Goal: Task Accomplishment & Management: Manage account settings

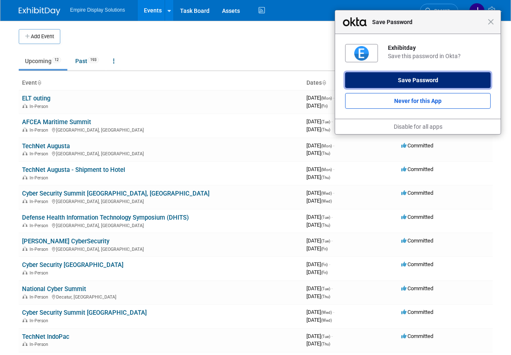
click at [440, 80] on button "Save Password" at bounding box center [417, 80] width 145 height 16
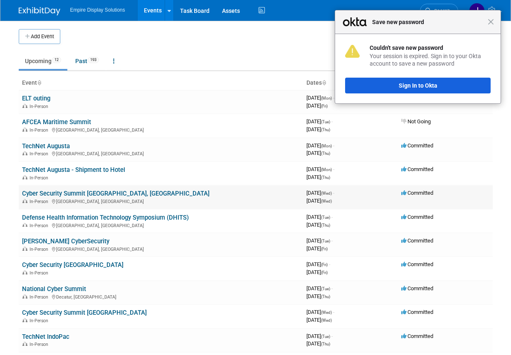
click at [114, 194] on link "Cyber Security Summit [GEOGRAPHIC_DATA], [GEOGRAPHIC_DATA]" at bounding box center [115, 193] width 187 height 7
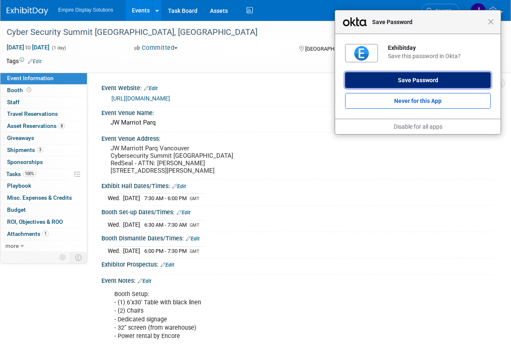
click at [441, 84] on button "Save Password" at bounding box center [417, 80] width 145 height 16
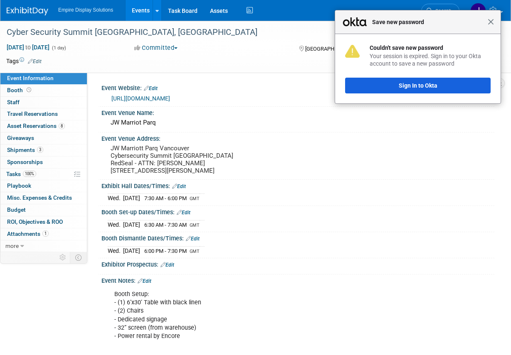
click at [492, 21] on span "Close" at bounding box center [490, 22] width 6 height 6
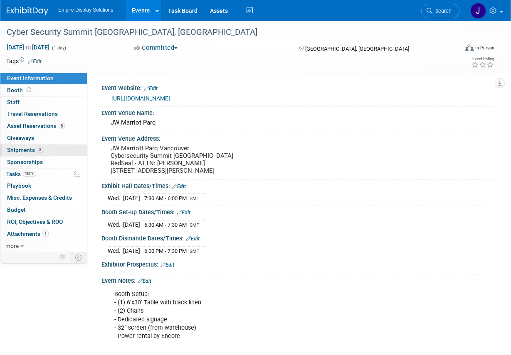
click at [27, 149] on span "Shipments 3" at bounding box center [25, 150] width 36 height 7
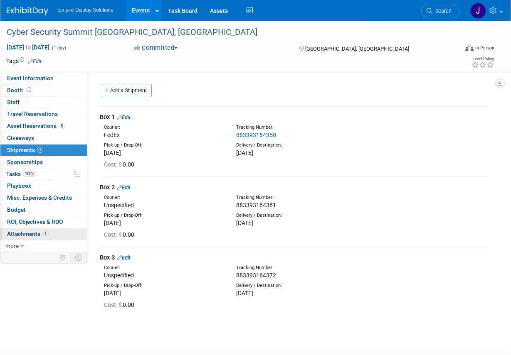
click at [30, 231] on span "Attachments 1" at bounding box center [28, 234] width 42 height 7
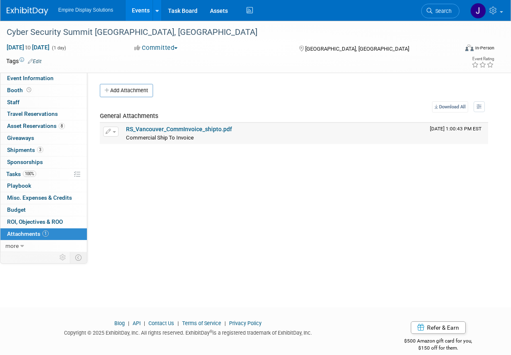
click at [170, 128] on link "RS_Vancouver_CommInvoice_shipto.pdf" at bounding box center [179, 129] width 106 height 7
